Goal: Go to known website: Go to known website

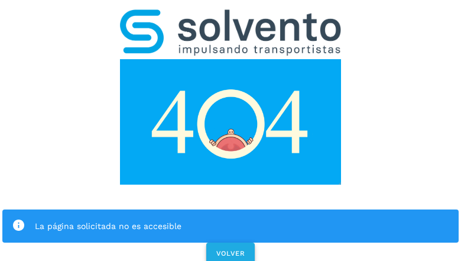
click at [230, 249] on span "VOLVER" at bounding box center [231, 253] width 30 height 8
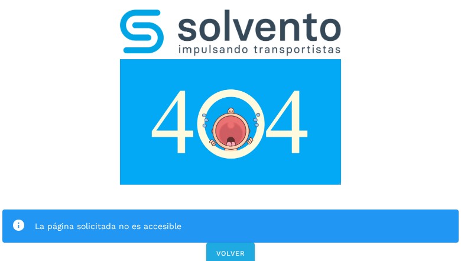
click at [231, 130] on div "La página solicitada no es accesible VOLVER" at bounding box center [230, 133] width 461 height 266
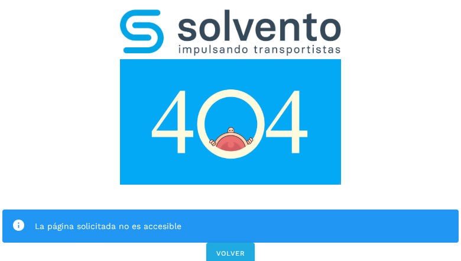
click at [231, 130] on div "La página solicitada no es accesible VOLVER" at bounding box center [230, 133] width 461 height 266
click at [231, 209] on div "La página solicitada no es accesible" at bounding box center [230, 225] width 456 height 33
click at [231, 59] on img at bounding box center [230, 121] width 221 height 125
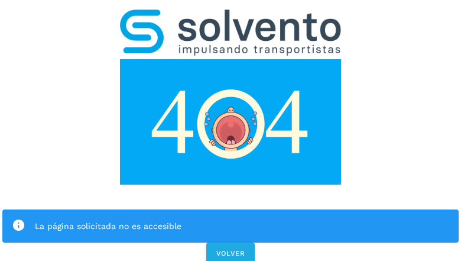
click at [231, 59] on img at bounding box center [230, 121] width 221 height 125
click at [231, 15] on img at bounding box center [230, 32] width 221 height 46
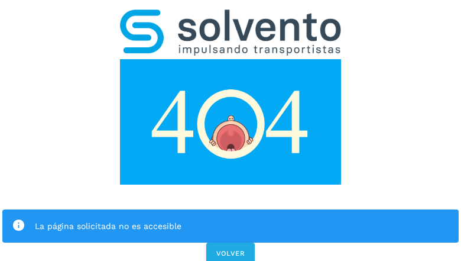
click at [231, 59] on img at bounding box center [230, 121] width 221 height 125
click at [231, 219] on div "La página solicitada no es accesible" at bounding box center [242, 226] width 414 height 14
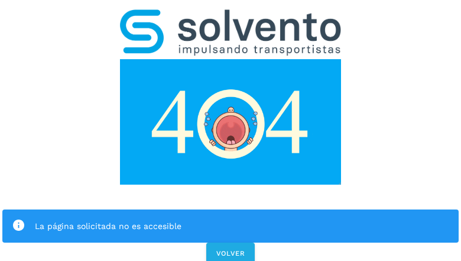
click at [18, 219] on icon at bounding box center [19, 226] width 14 height 14
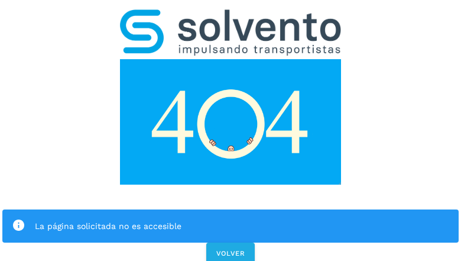
click at [242, 219] on div "La página solicitada no es accesible" at bounding box center [242, 226] width 414 height 14
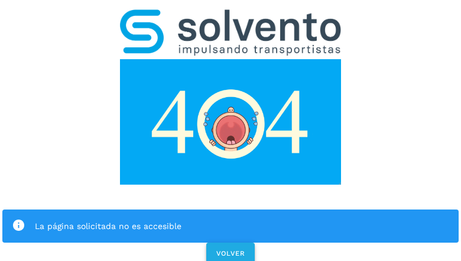
click at [231, 249] on span "VOLVER" at bounding box center [231, 253] width 30 height 8
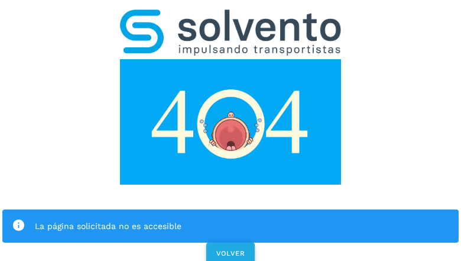
click at [230, 249] on span "VOLVER" at bounding box center [231, 253] width 30 height 8
click at [231, 130] on div "La página solicitada no es accesible VOLVER" at bounding box center [230, 133] width 461 height 266
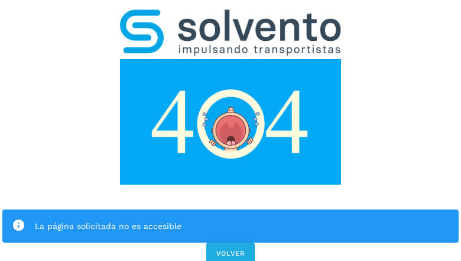
click at [231, 130] on div "La página solicitada no es accesible VOLVER" at bounding box center [230, 133] width 461 height 266
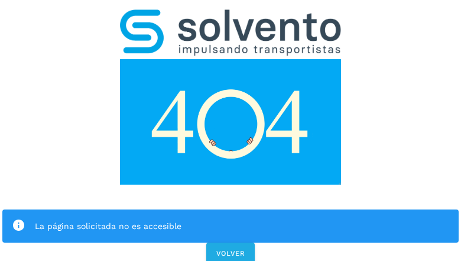
click at [231, 130] on div "La página solicitada no es accesible VOLVER" at bounding box center [230, 133] width 461 height 266
click at [231, 209] on div "La página solicitada no es accesible" at bounding box center [230, 225] width 456 height 33
click at [231, 59] on img at bounding box center [230, 121] width 221 height 125
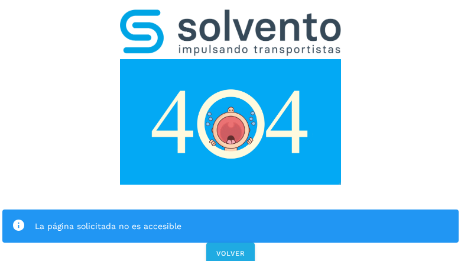
click at [231, 59] on img at bounding box center [230, 121] width 221 height 125
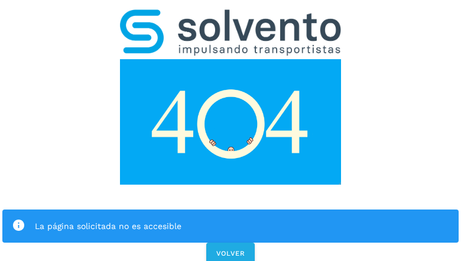
click at [231, 15] on img at bounding box center [230, 32] width 221 height 46
click at [231, 59] on img at bounding box center [230, 121] width 221 height 125
click at [231, 219] on div "La página solicitada no es accesible" at bounding box center [242, 226] width 414 height 14
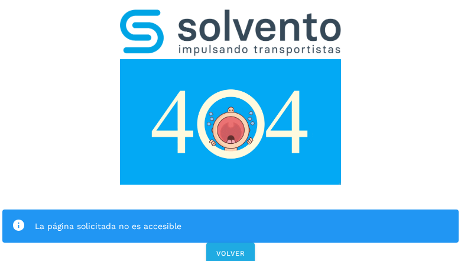
click at [231, 219] on div "La página solicitada no es accesible" at bounding box center [242, 226] width 414 height 14
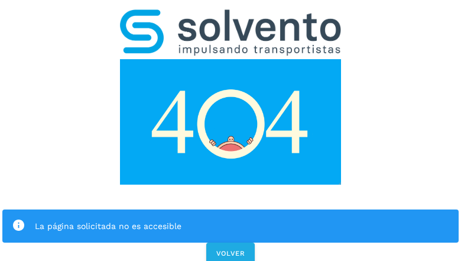
click at [18, 219] on icon at bounding box center [19, 226] width 14 height 14
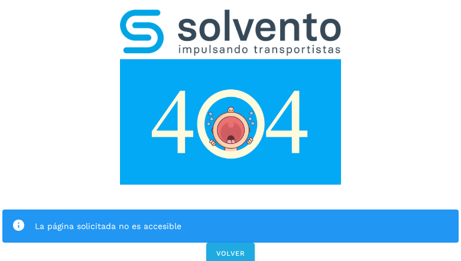
click at [242, 219] on div "La página solicitada no es accesible" at bounding box center [242, 226] width 414 height 14
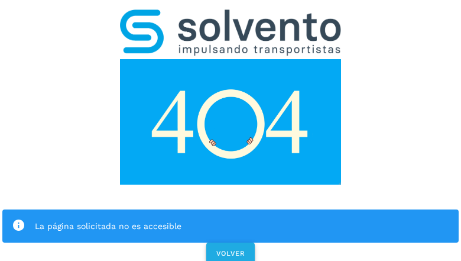
click at [231, 249] on span "VOLVER" at bounding box center [231, 253] width 30 height 8
click at [230, 249] on span "VOLVER" at bounding box center [231, 253] width 30 height 8
click at [231, 130] on div "La página solicitada no es accesible VOLVER" at bounding box center [230, 133] width 461 height 266
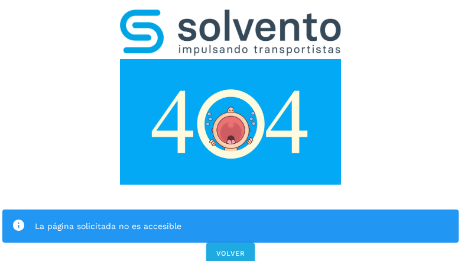
click at [231, 130] on div "La página solicitada no es accesible VOLVER" at bounding box center [230, 133] width 461 height 266
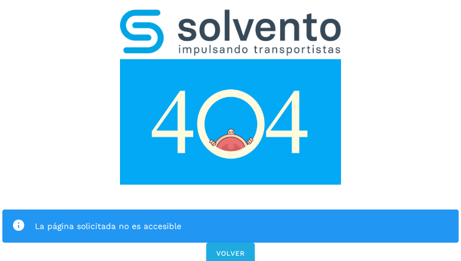
click at [231, 130] on div "La página solicitada no es accesible VOLVER" at bounding box center [230, 133] width 461 height 266
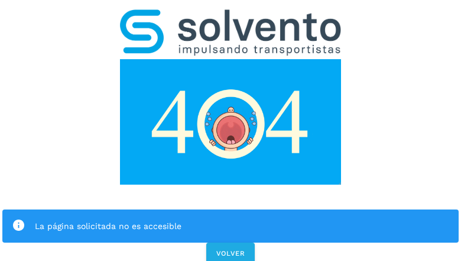
click at [231, 130] on div "La página solicitada no es accesible VOLVER" at bounding box center [230, 133] width 461 height 266
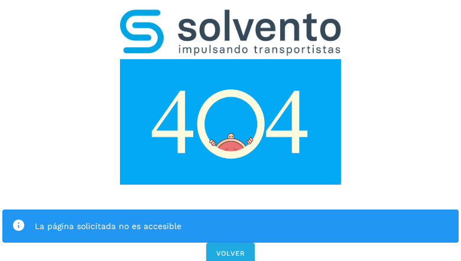
click at [231, 209] on div "La página solicitada no es accesible" at bounding box center [230, 225] width 456 height 33
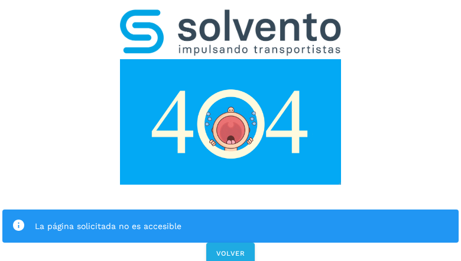
click at [231, 59] on img at bounding box center [230, 121] width 221 height 125
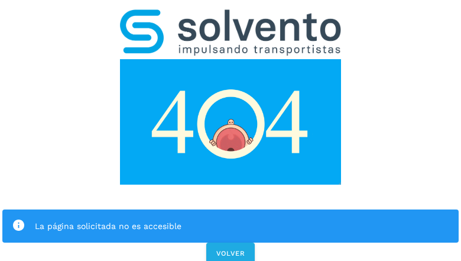
click at [231, 59] on img at bounding box center [230, 121] width 221 height 125
click at [231, 15] on img at bounding box center [230, 32] width 221 height 46
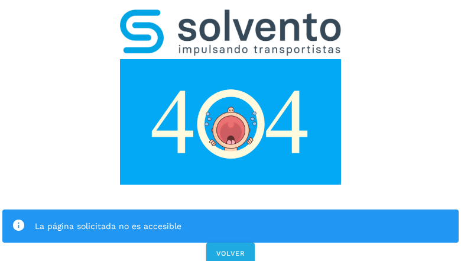
click at [231, 59] on img at bounding box center [230, 121] width 221 height 125
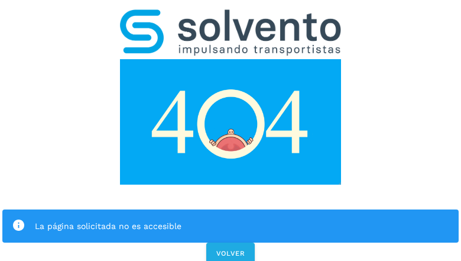
click at [231, 219] on div "La página solicitada no es accesible" at bounding box center [242, 226] width 414 height 14
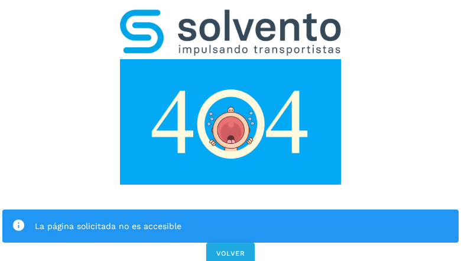
click at [18, 219] on icon at bounding box center [19, 226] width 14 height 14
click at [242, 219] on div "La página solicitada no es accesible" at bounding box center [242, 226] width 414 height 14
click at [231, 249] on span "VOLVER" at bounding box center [231, 253] width 30 height 8
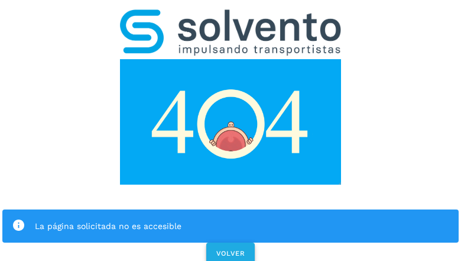
click at [230, 249] on span "VOLVER" at bounding box center [231, 253] width 30 height 8
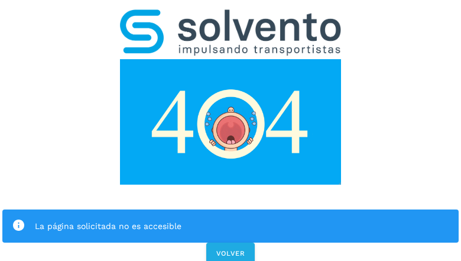
click at [231, 130] on div "La página solicitada no es accesible VOLVER" at bounding box center [230, 133] width 461 height 266
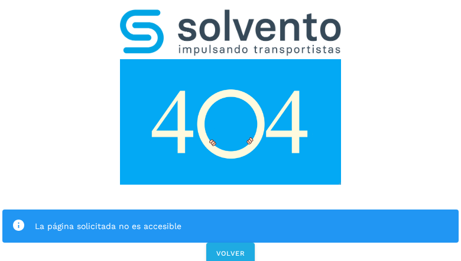
click at [231, 130] on div "La página solicitada no es accesible VOLVER" at bounding box center [230, 133] width 461 height 266
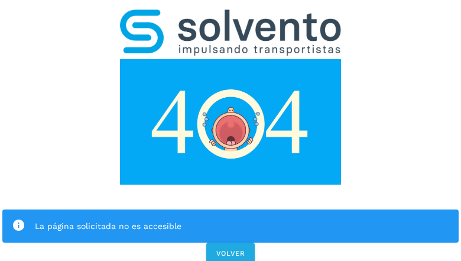
click at [231, 130] on div "La página solicitada no es accesible VOLVER" at bounding box center [230, 133] width 461 height 266
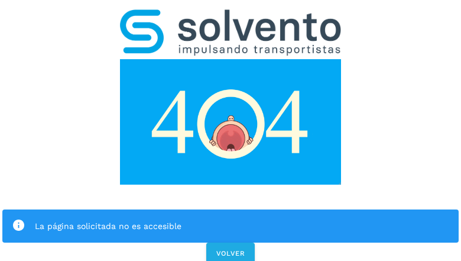
click at [231, 130] on div "La página solicitada no es accesible VOLVER" at bounding box center [230, 133] width 461 height 266
click at [231, 209] on div "La página solicitada no es accesible" at bounding box center [230, 225] width 456 height 33
click at [231, 59] on img at bounding box center [230, 121] width 221 height 125
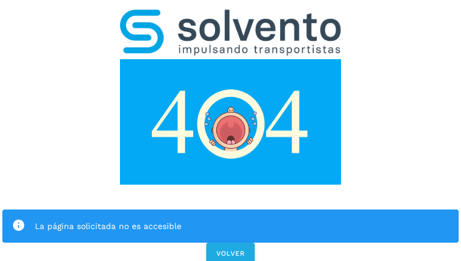
click at [231, 15] on img at bounding box center [230, 32] width 221 height 46
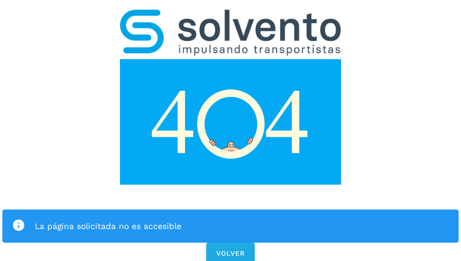
click at [231, 59] on img at bounding box center [230, 121] width 221 height 125
click at [231, 219] on div "La página solicitada no es accesible" at bounding box center [242, 226] width 414 height 14
click at [18, 219] on icon at bounding box center [19, 226] width 14 height 14
click at [242, 219] on div "La página solicitada no es accesible" at bounding box center [242, 226] width 414 height 14
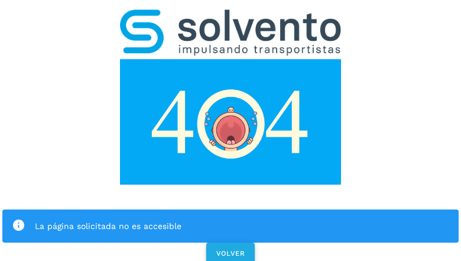
click at [231, 249] on span "VOLVER" at bounding box center [231, 253] width 30 height 8
